Goal: Task Accomplishment & Management: Use online tool/utility

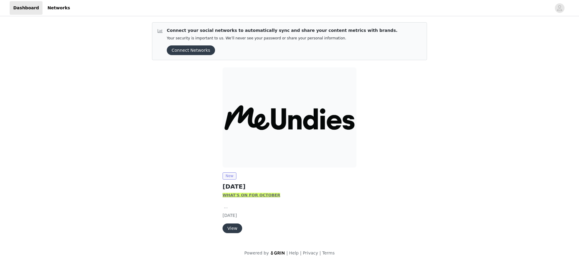
click at [231, 178] on span "New" at bounding box center [229, 176] width 14 height 7
click at [241, 194] on strong "HAT'S ON FOR OCTOBER" at bounding box center [253, 195] width 53 height 5
click at [250, 197] on strong "HAT'S ON FOR OCTOBER" at bounding box center [253, 195] width 53 height 5
click at [237, 229] on button "View" at bounding box center [232, 229] width 20 height 10
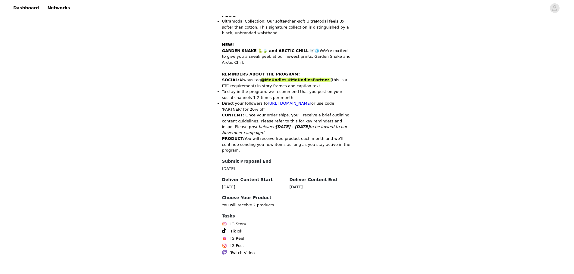
scroll to position [243, 0]
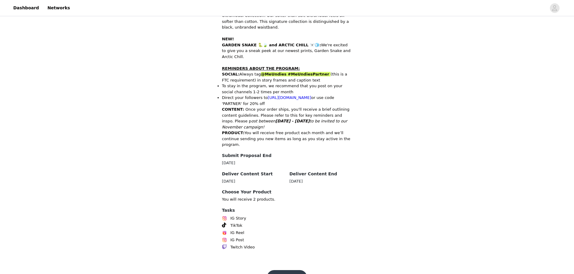
click at [292, 271] on button "Get Started" at bounding box center [287, 278] width 40 height 14
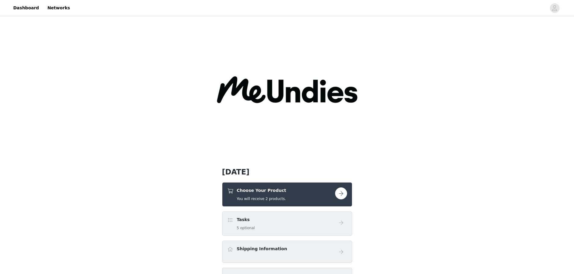
click at [341, 193] on button "button" at bounding box center [341, 194] width 12 height 12
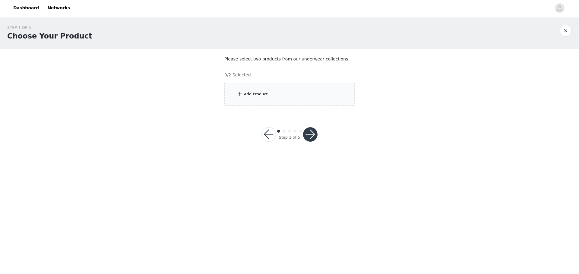
click at [274, 101] on div "Add Product" at bounding box center [289, 94] width 130 height 23
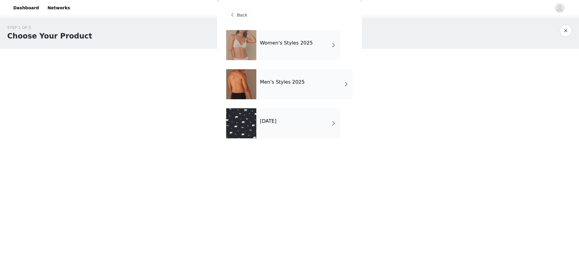
click at [299, 127] on div "[DATE]" at bounding box center [298, 123] width 84 height 30
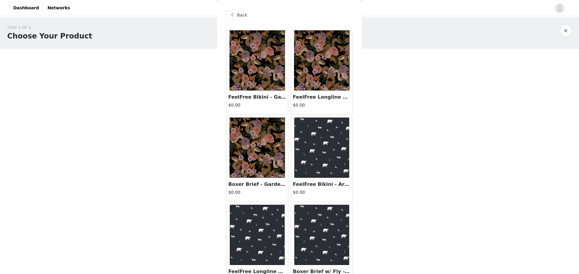
click at [239, 14] on span "Back" at bounding box center [242, 15] width 10 height 6
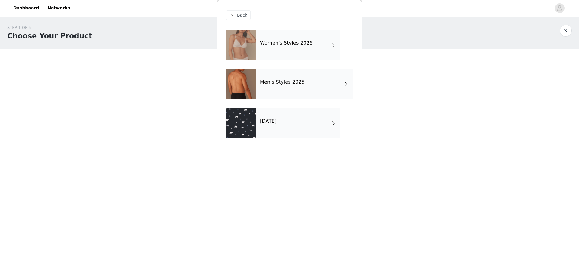
click at [321, 46] on div "Women's Styles 2025" at bounding box center [298, 45] width 84 height 30
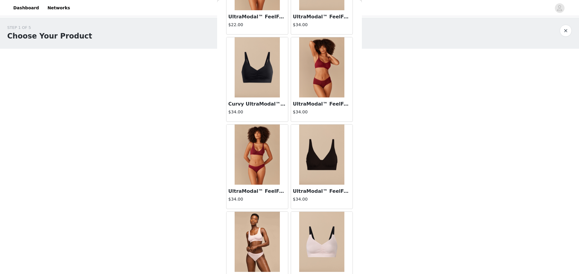
scroll to position [648, 0]
